Goal: Task Accomplishment & Management: Complete application form

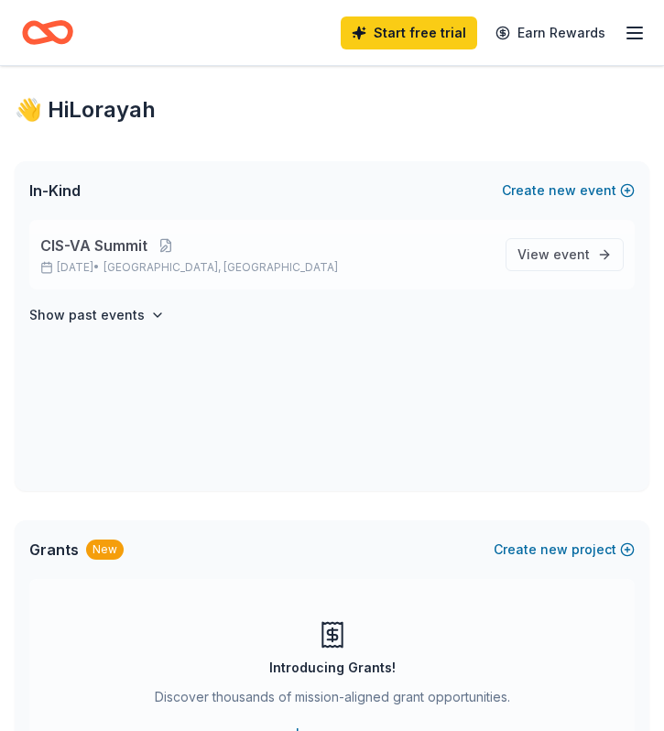
click at [215, 269] on p "Oct 22, 2025 • Richmond, VA" at bounding box center [265, 267] width 450 height 15
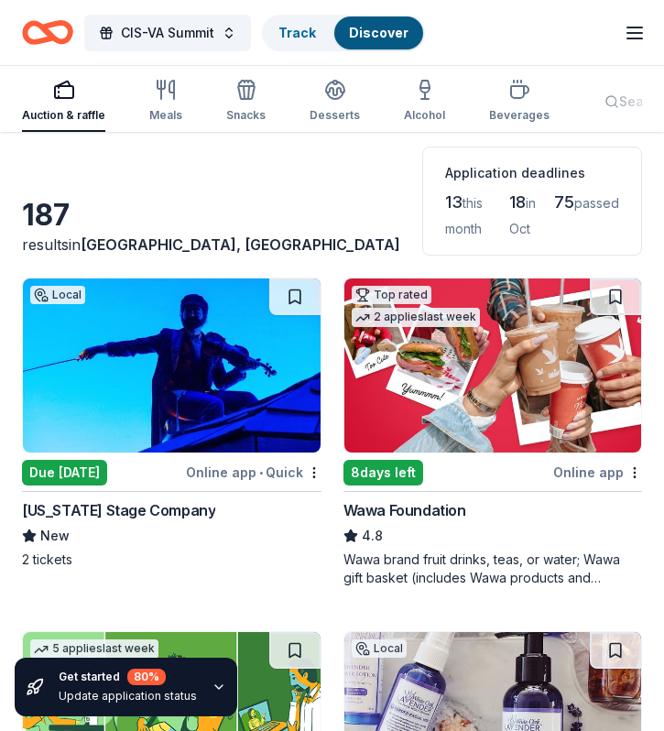
scroll to position [102, 0]
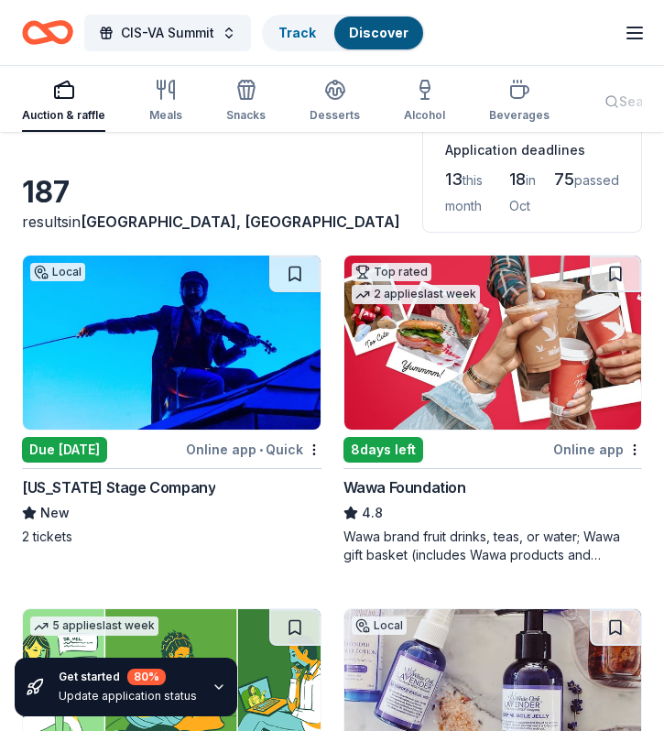
click at [214, 357] on img at bounding box center [172, 342] width 298 height 174
click at [477, 315] on img at bounding box center [493, 342] width 298 height 174
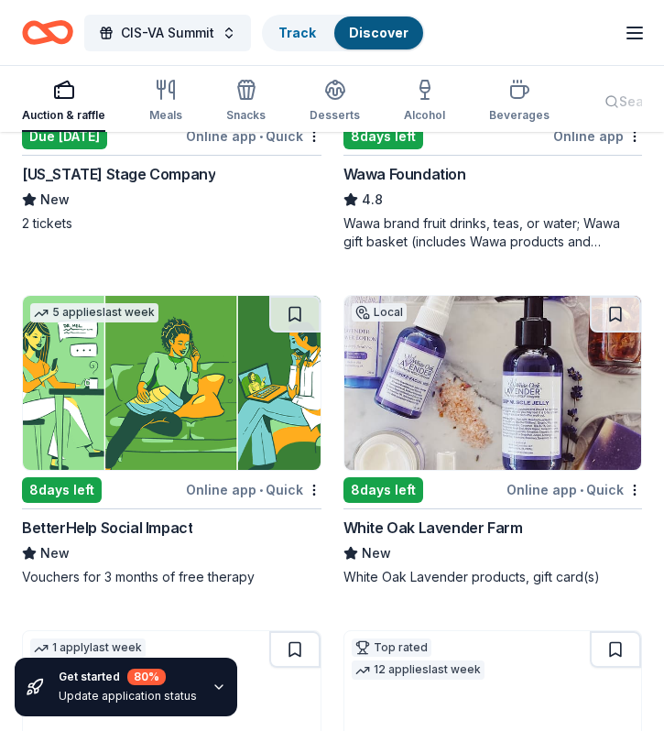
scroll to position [464, 0]
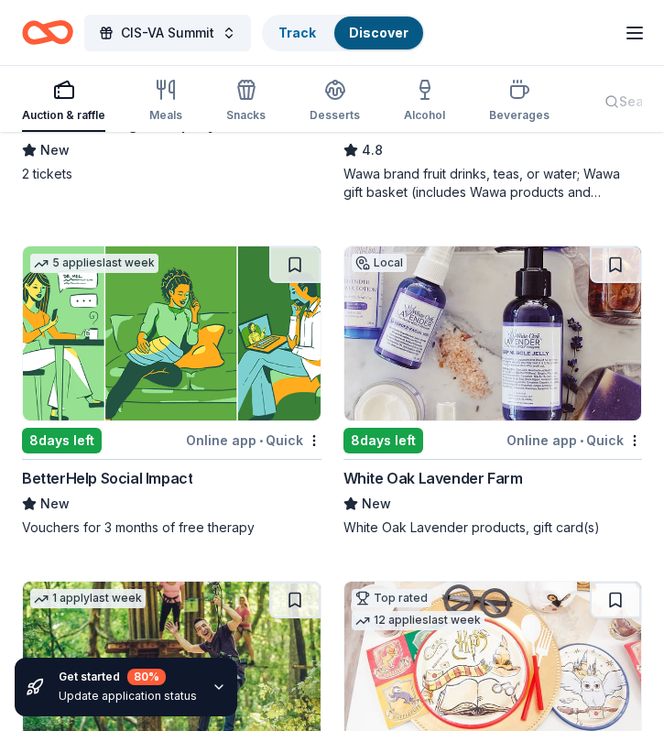
click at [248, 316] on img at bounding box center [172, 333] width 298 height 174
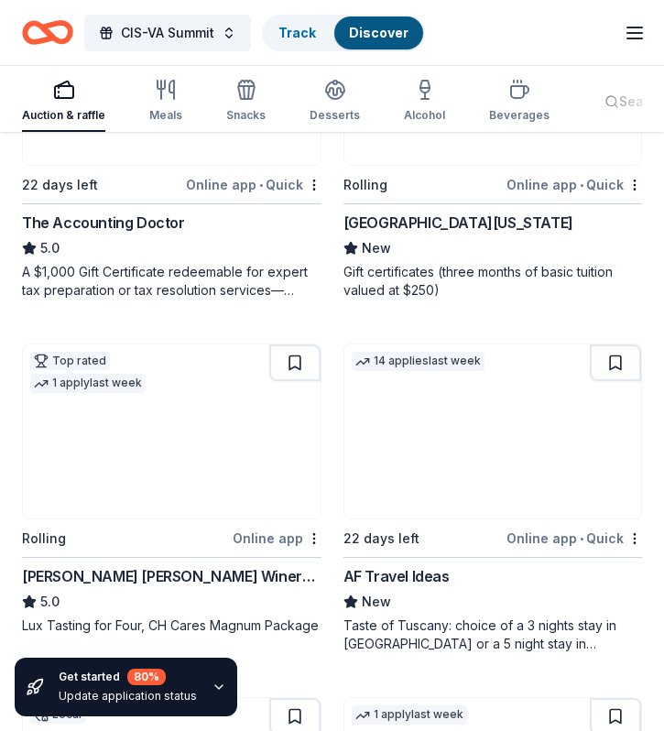
scroll to position [1726, 0]
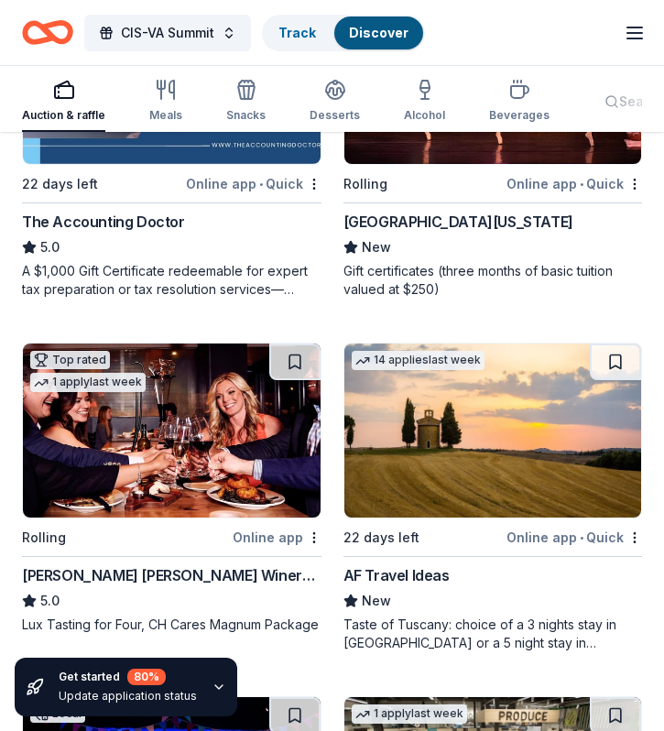
click at [189, 469] on img at bounding box center [172, 430] width 298 height 174
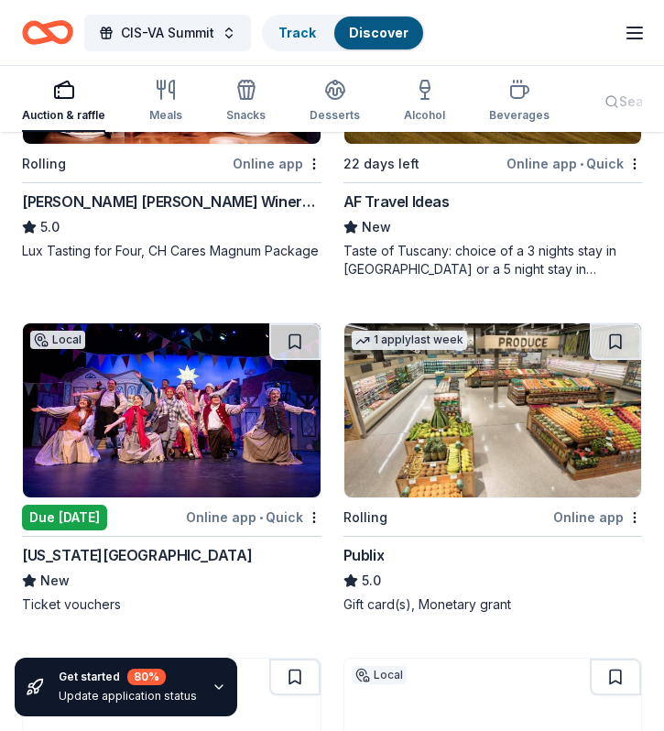
scroll to position [2154, 0]
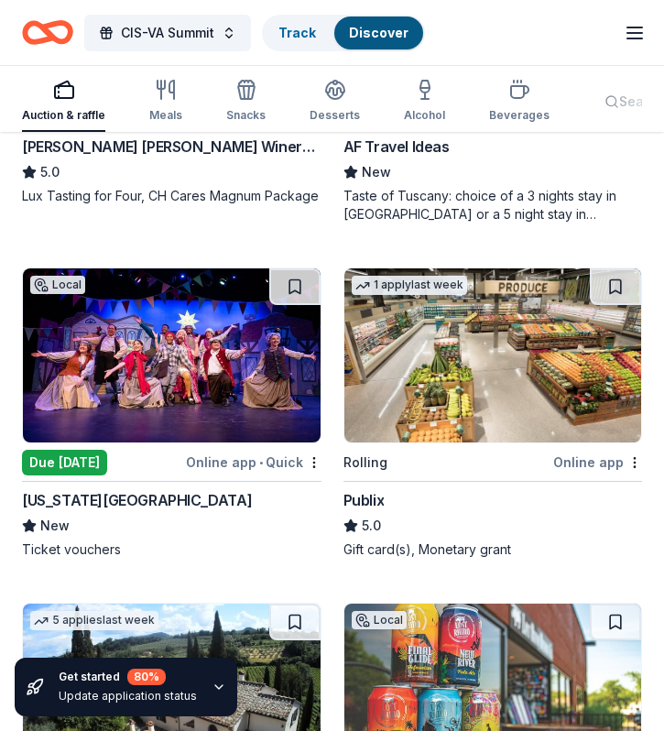
click at [427, 363] on img at bounding box center [493, 355] width 298 height 174
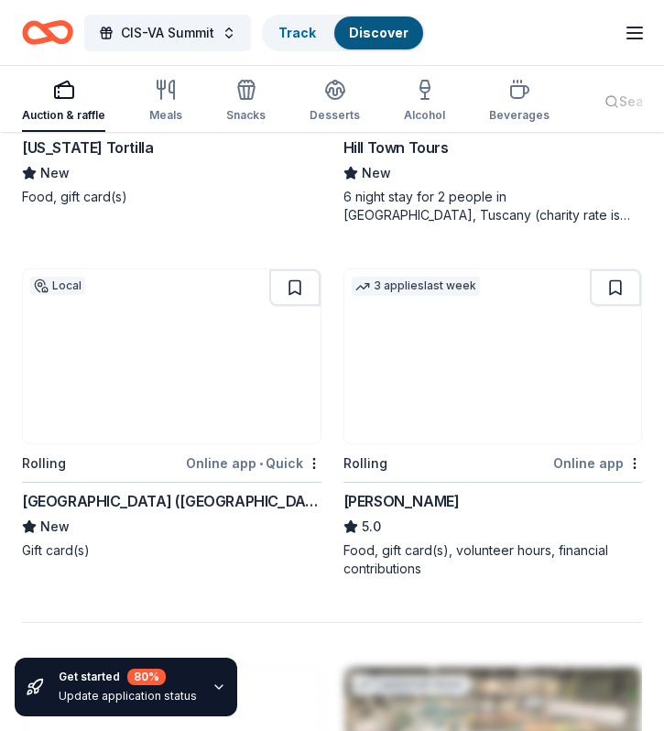
scroll to position [3240, 0]
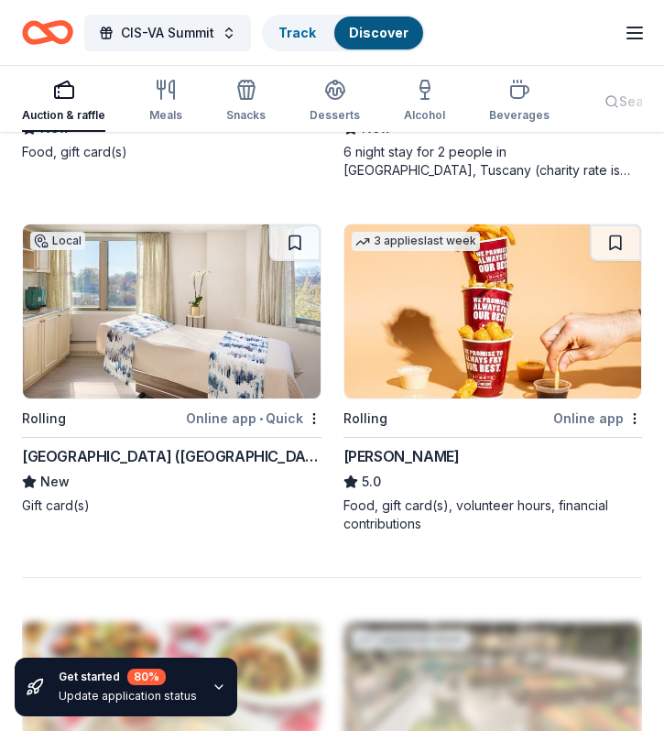
click at [414, 308] on img at bounding box center [493, 311] width 298 height 174
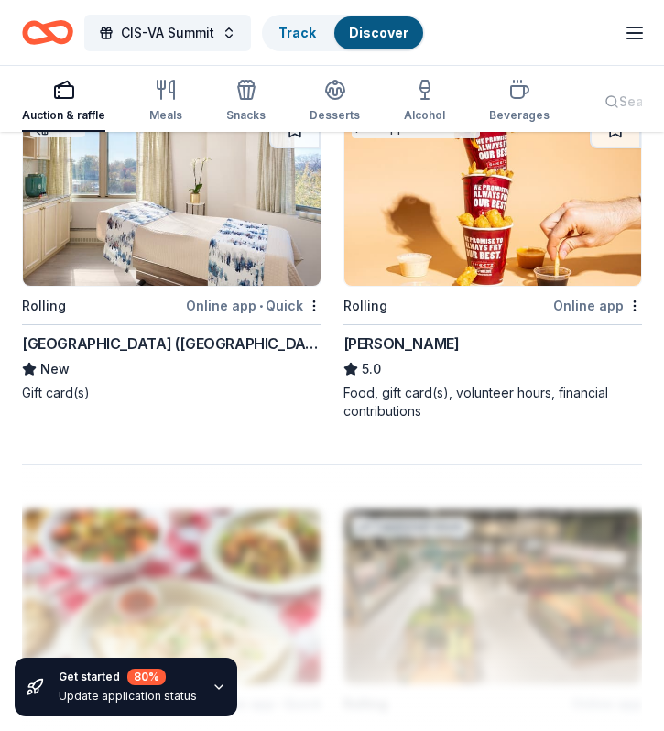
scroll to position [3354, 0]
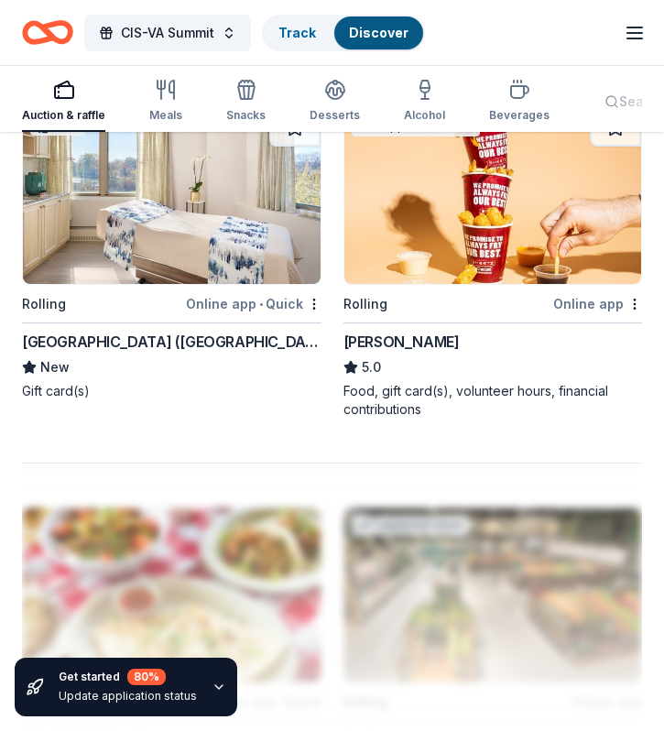
click at [167, 210] on img at bounding box center [172, 197] width 298 height 174
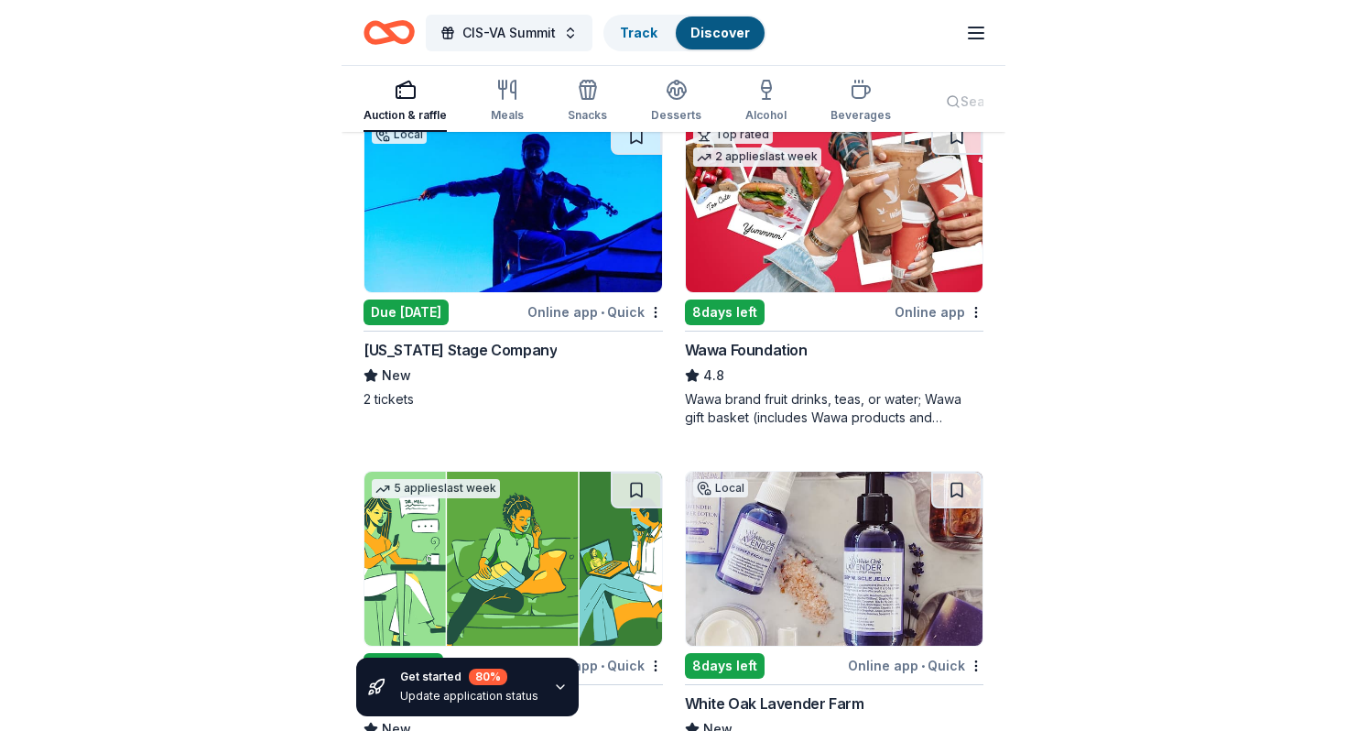
scroll to position [0, 0]
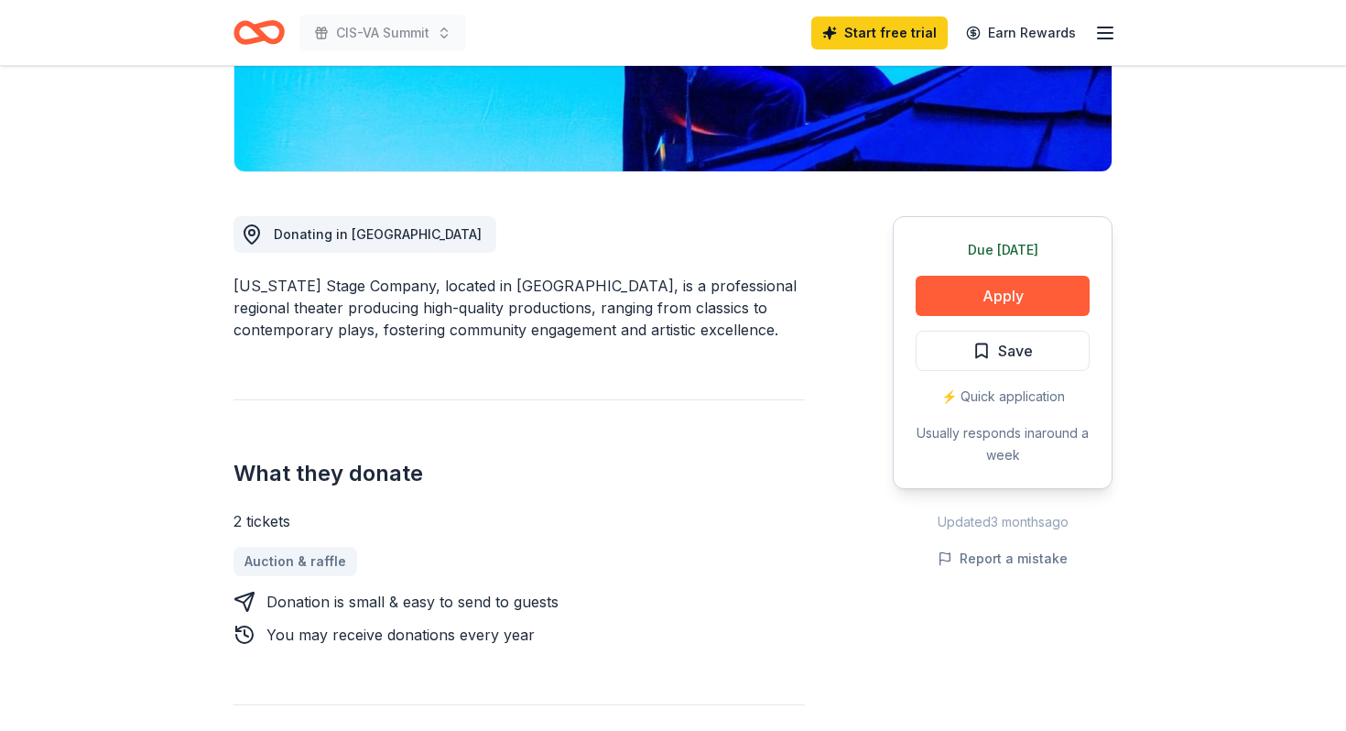
scroll to position [401, 0]
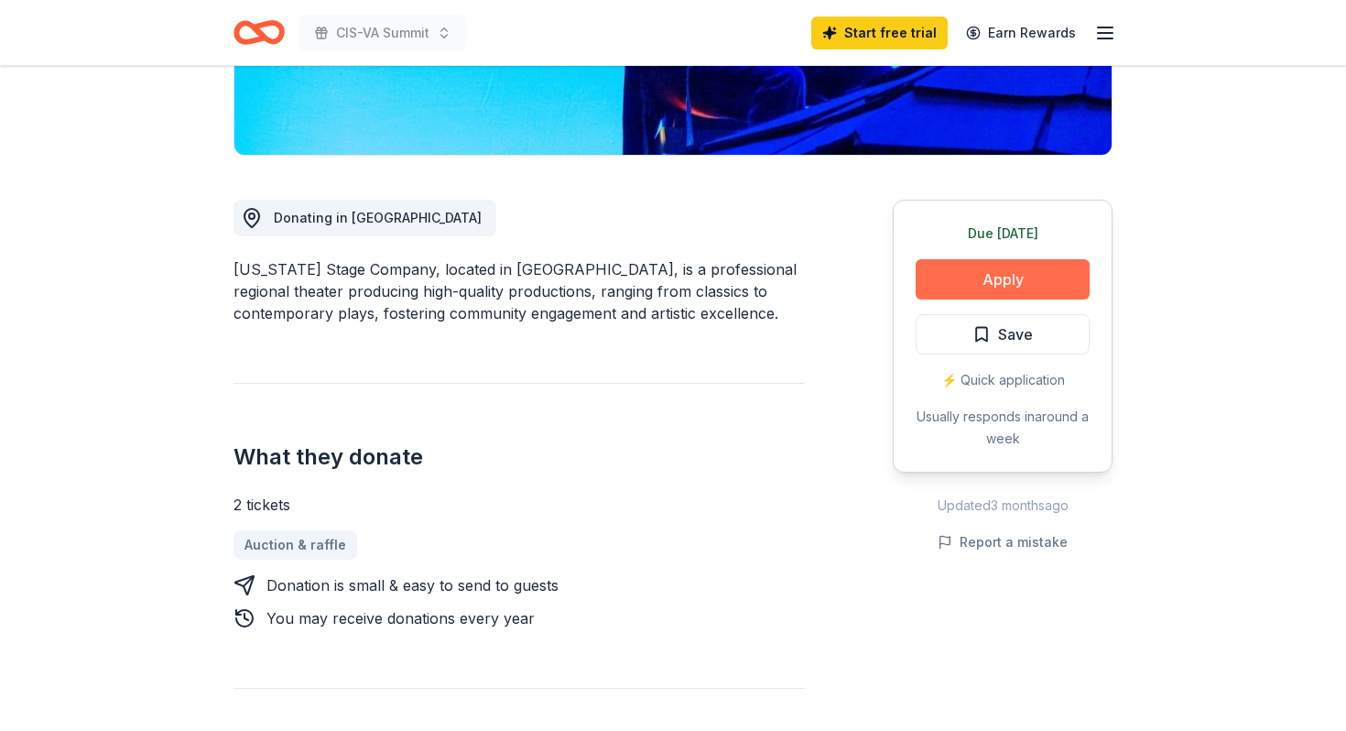
click at [663, 274] on button "Apply" at bounding box center [1002, 279] width 174 height 40
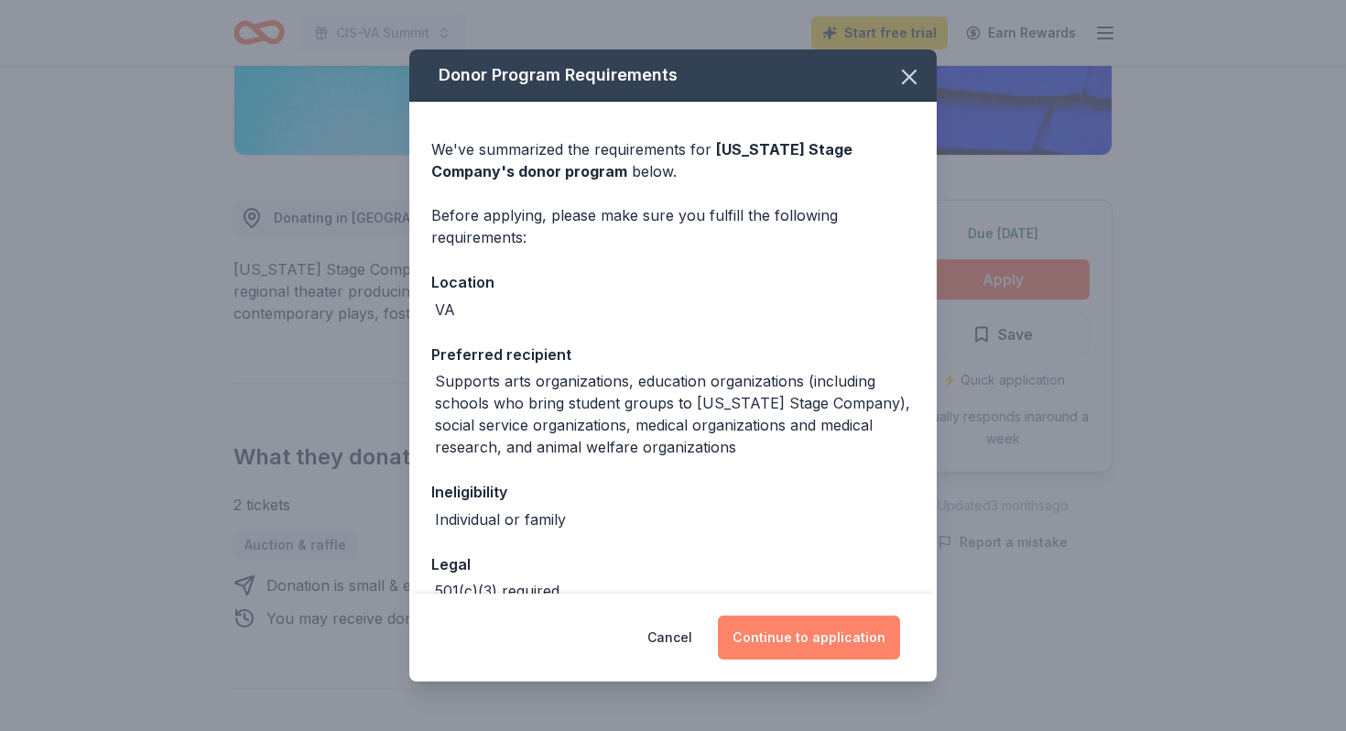
click at [663, 646] on button "Continue to application" at bounding box center [809, 637] width 182 height 44
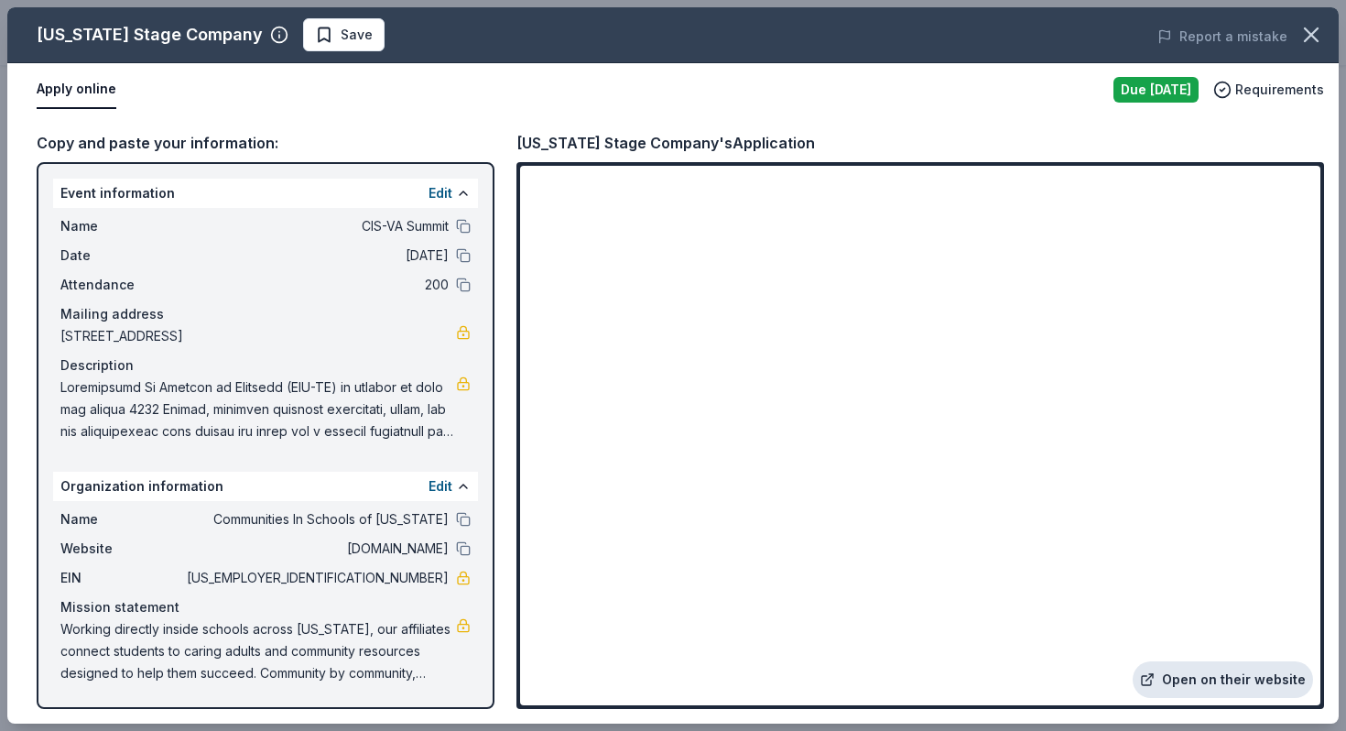
click at [663, 673] on link "Open on their website" at bounding box center [1222, 679] width 180 height 37
drag, startPoint x: 372, startPoint y: 579, endPoint x: 447, endPoint y: 576, distance: 75.2
click at [447, 576] on span "54-1942276" at bounding box center [315, 578] width 265 height 22
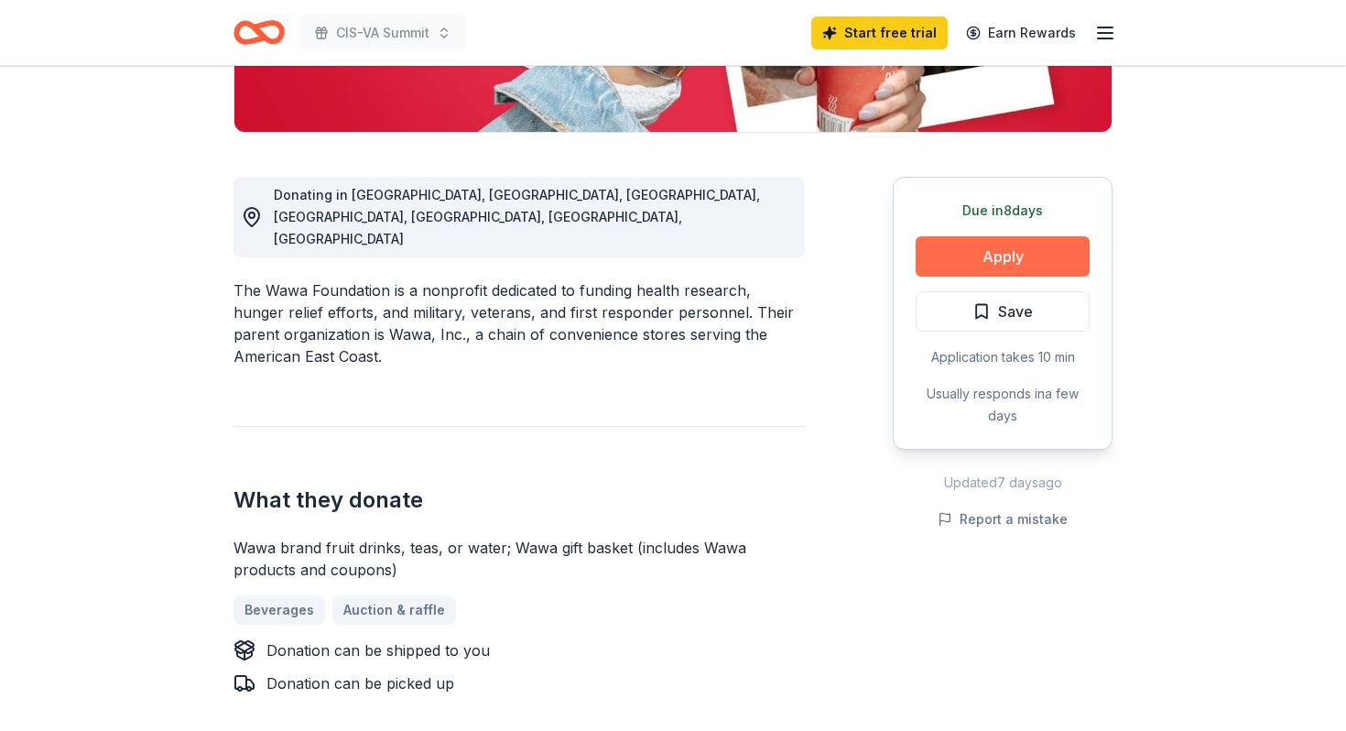
scroll to position [438, 0]
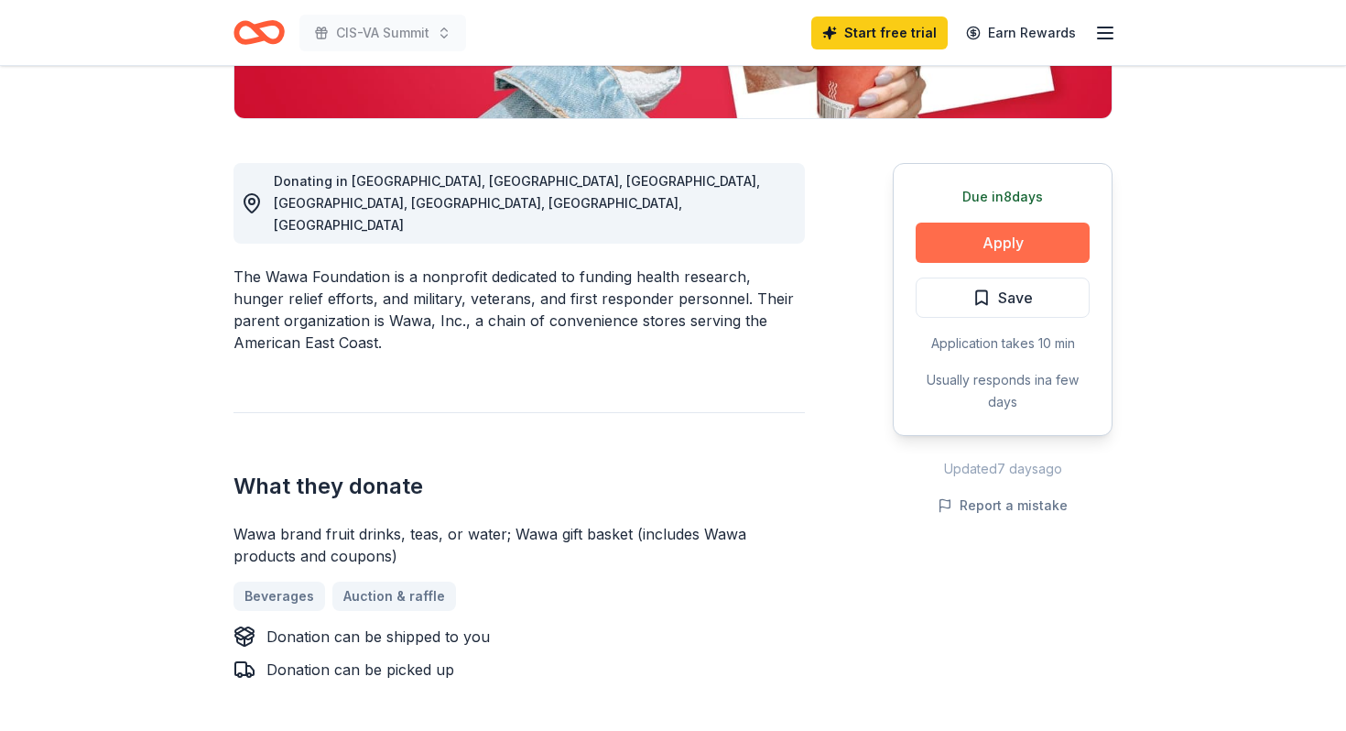
click at [663, 251] on button "Apply" at bounding box center [1002, 242] width 174 height 40
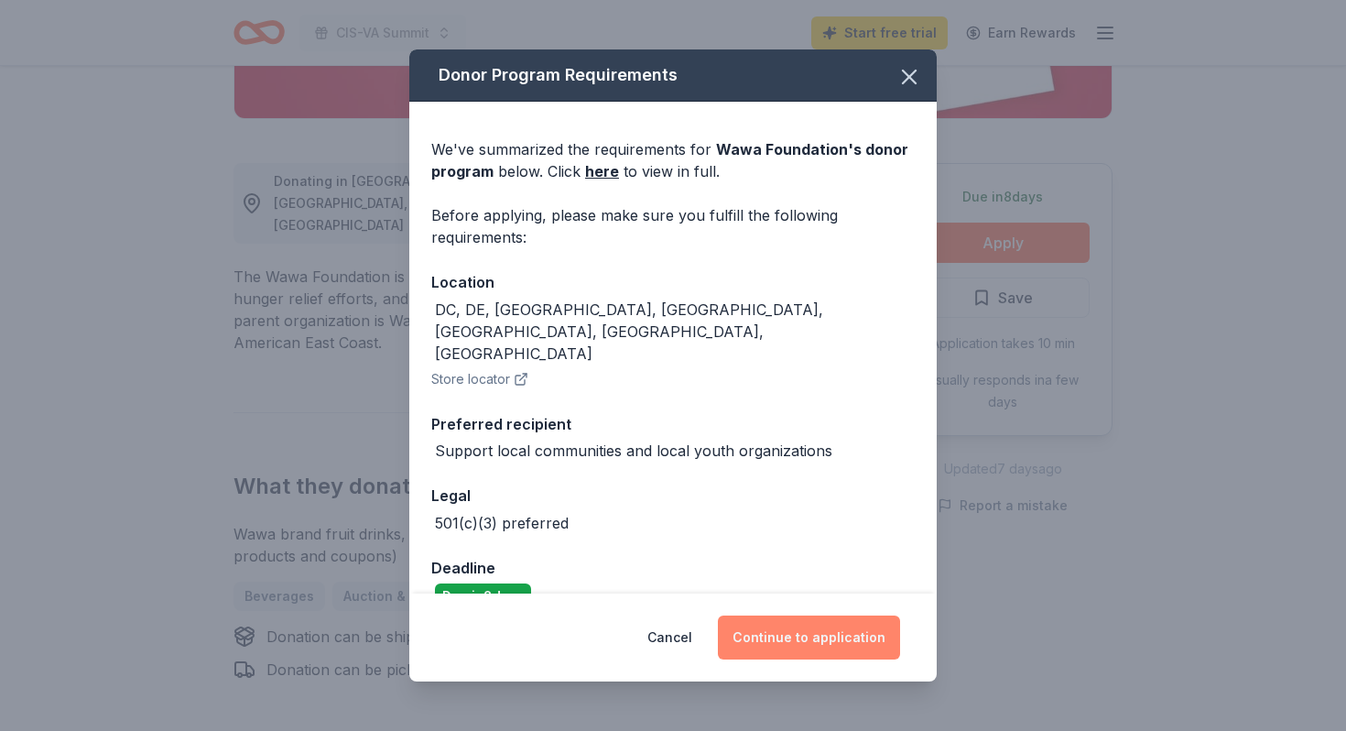
click at [663, 626] on button "Continue to application" at bounding box center [809, 637] width 182 height 44
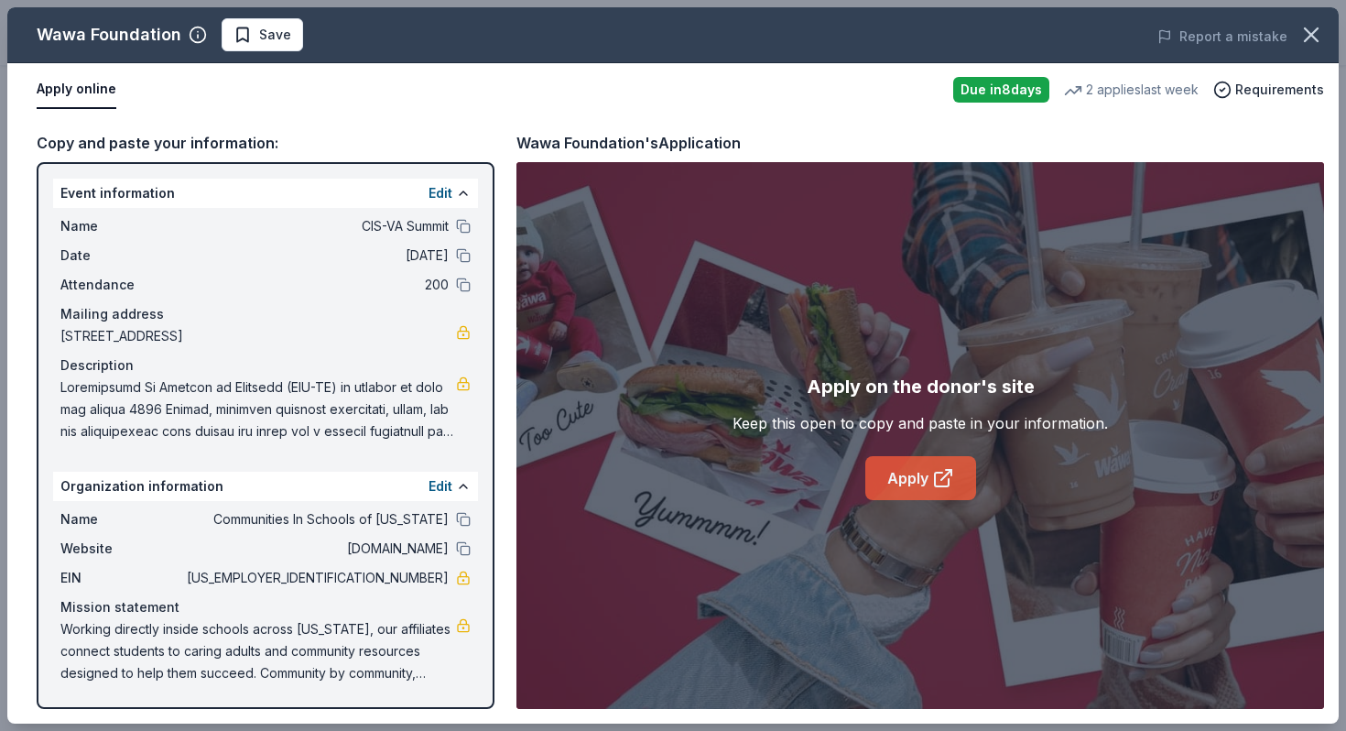
click at [663, 489] on link "Apply" at bounding box center [920, 478] width 111 height 44
